Goal: Find contact information: Find contact information

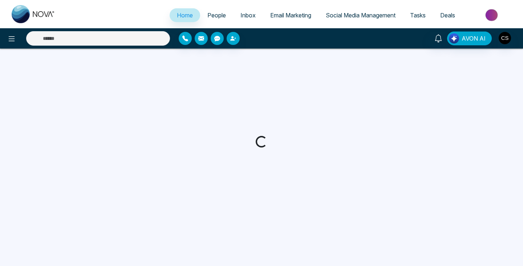
select select "*"
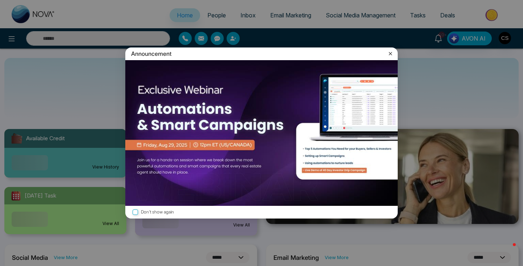
click at [215, 16] on div "Announcement Don't show again" at bounding box center [261, 133] width 523 height 266
drag, startPoint x: 389, startPoint y: 54, endPoint x: 340, endPoint y: 49, distance: 49.9
click at [389, 54] on icon at bounding box center [390, 53] width 7 height 7
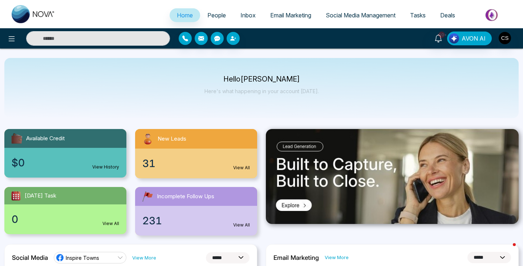
click at [207, 15] on span "People" at bounding box center [216, 15] width 19 height 7
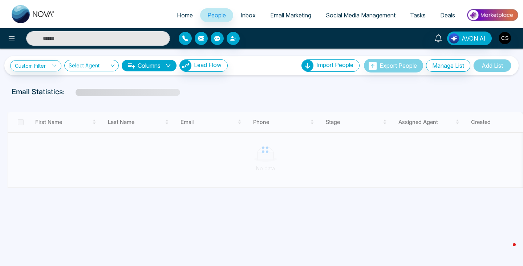
click at [243, 15] on span "Inbox" at bounding box center [247, 15] width 15 height 7
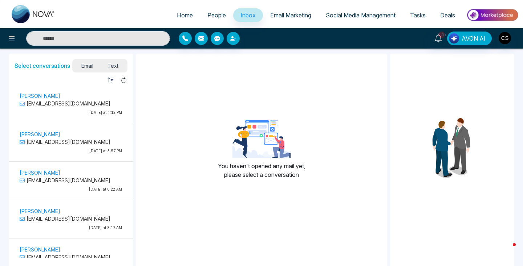
click at [220, 17] on span "People" at bounding box center [216, 15] width 19 height 7
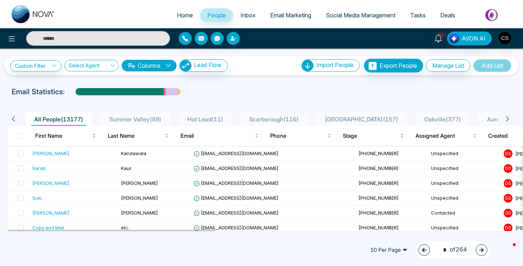
scroll to position [0, 0]
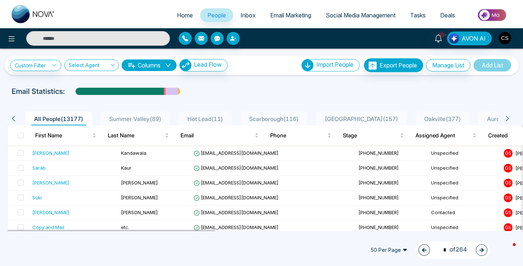
click at [240, 15] on span "Inbox" at bounding box center [247, 15] width 15 height 7
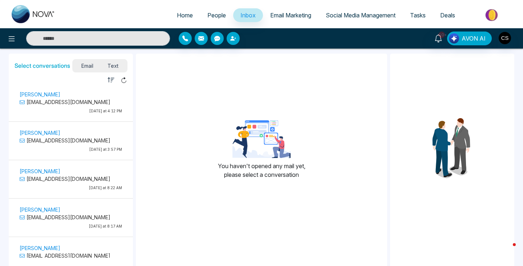
scroll to position [3, 0]
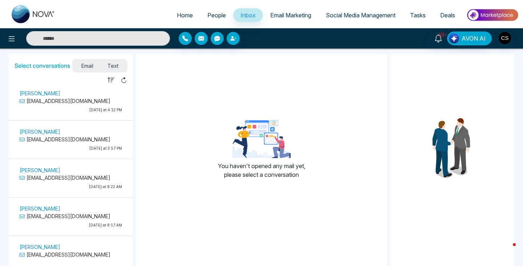
click at [53, 131] on p "[PERSON_NAME]" at bounding box center [71, 132] width 102 height 8
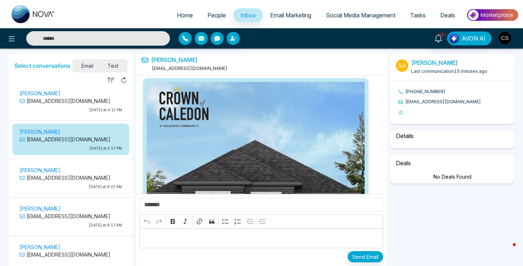
scroll to position [886, 0]
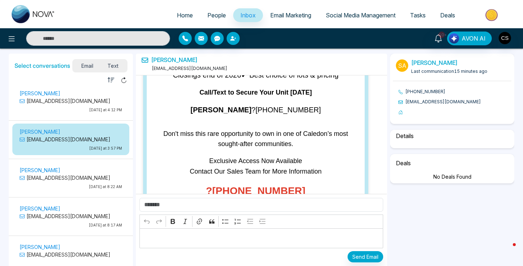
select select "*"
select select "**********"
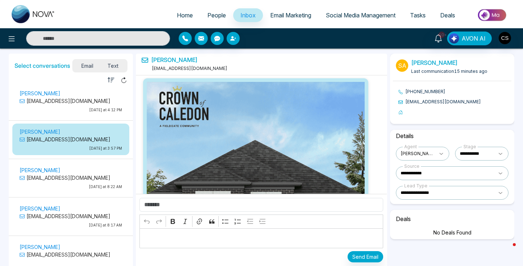
scroll to position [0, 0]
click at [207, 15] on span "People" at bounding box center [216, 15] width 19 height 7
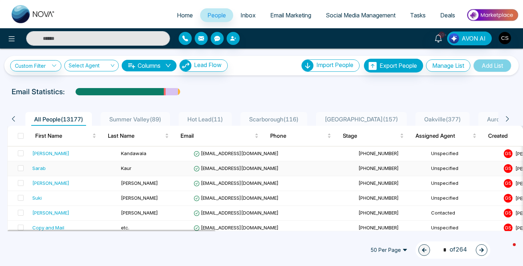
click at [43, 170] on div "Sarab" at bounding box center [38, 168] width 13 height 7
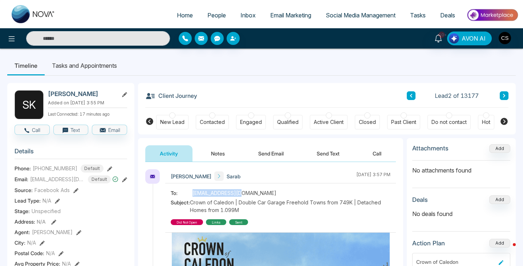
drag, startPoint x: 192, startPoint y: 194, endPoint x: 236, endPoint y: 195, distance: 43.9
click at [236, 195] on div "To: [EMAIL_ADDRESS][DOMAIN_NAME]" at bounding box center [281, 193] width 220 height 8
copy div "jointventurehouse"
click at [20, 64] on li "Timeline" at bounding box center [25, 66] width 37 height 20
click at [413, 97] on button at bounding box center [411, 95] width 9 height 9
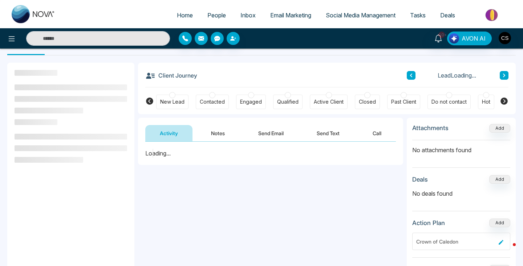
scroll to position [21, 0]
